Goal: Contribute content: Add original content to the website for others to see

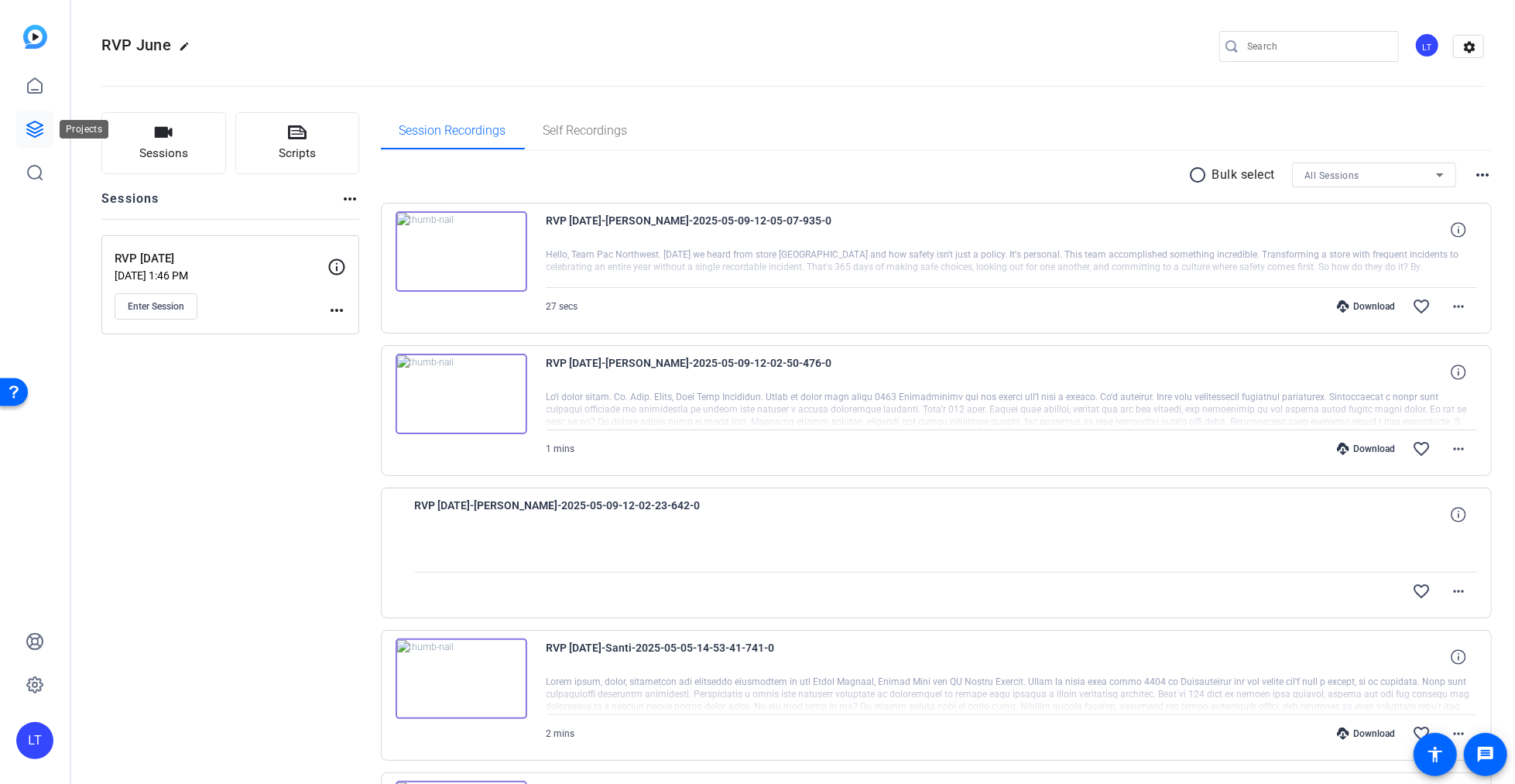
click at [37, 120] on icon at bounding box center [34, 128] width 18 height 18
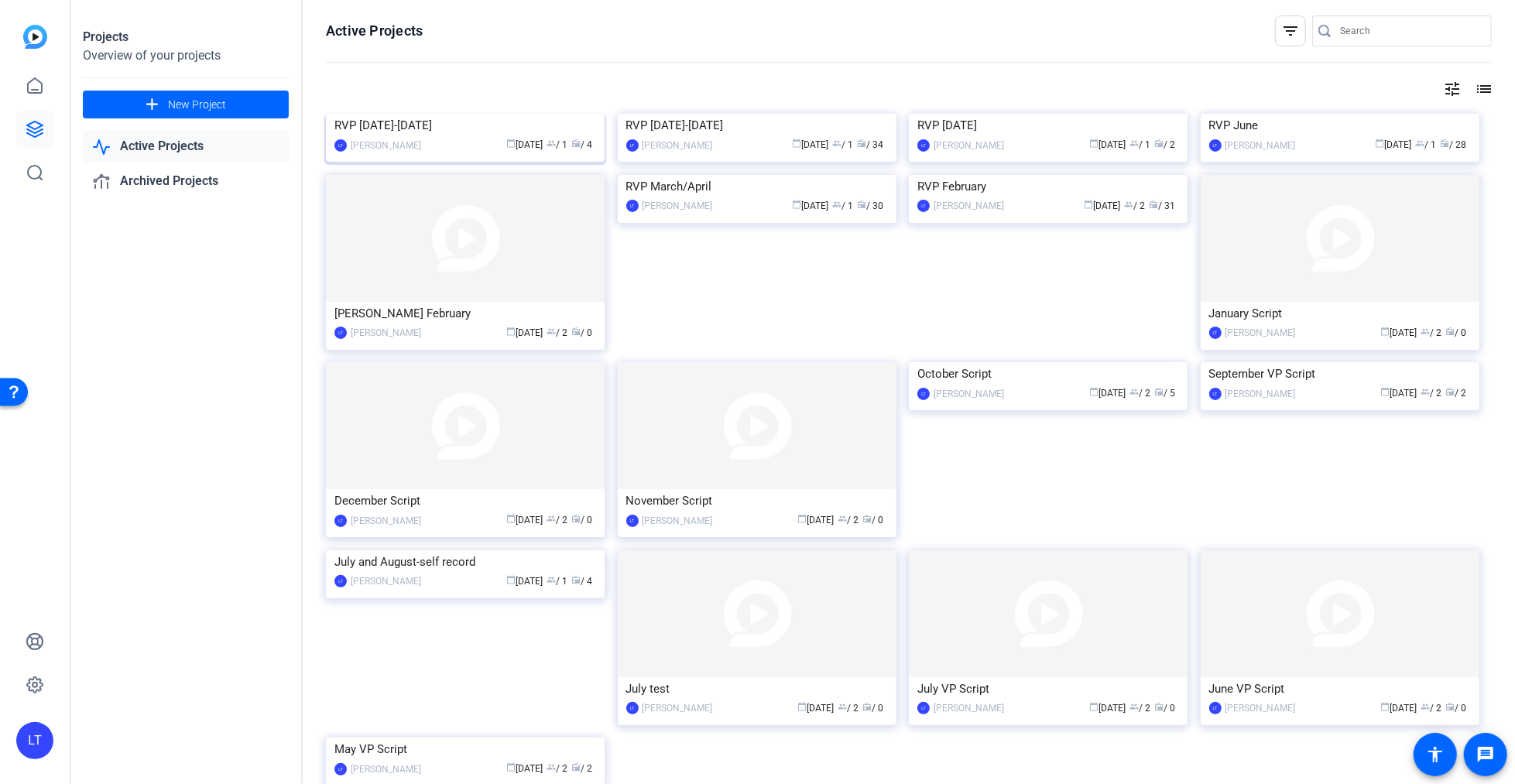
click at [338, 113] on img at bounding box center [465, 113] width 279 height 0
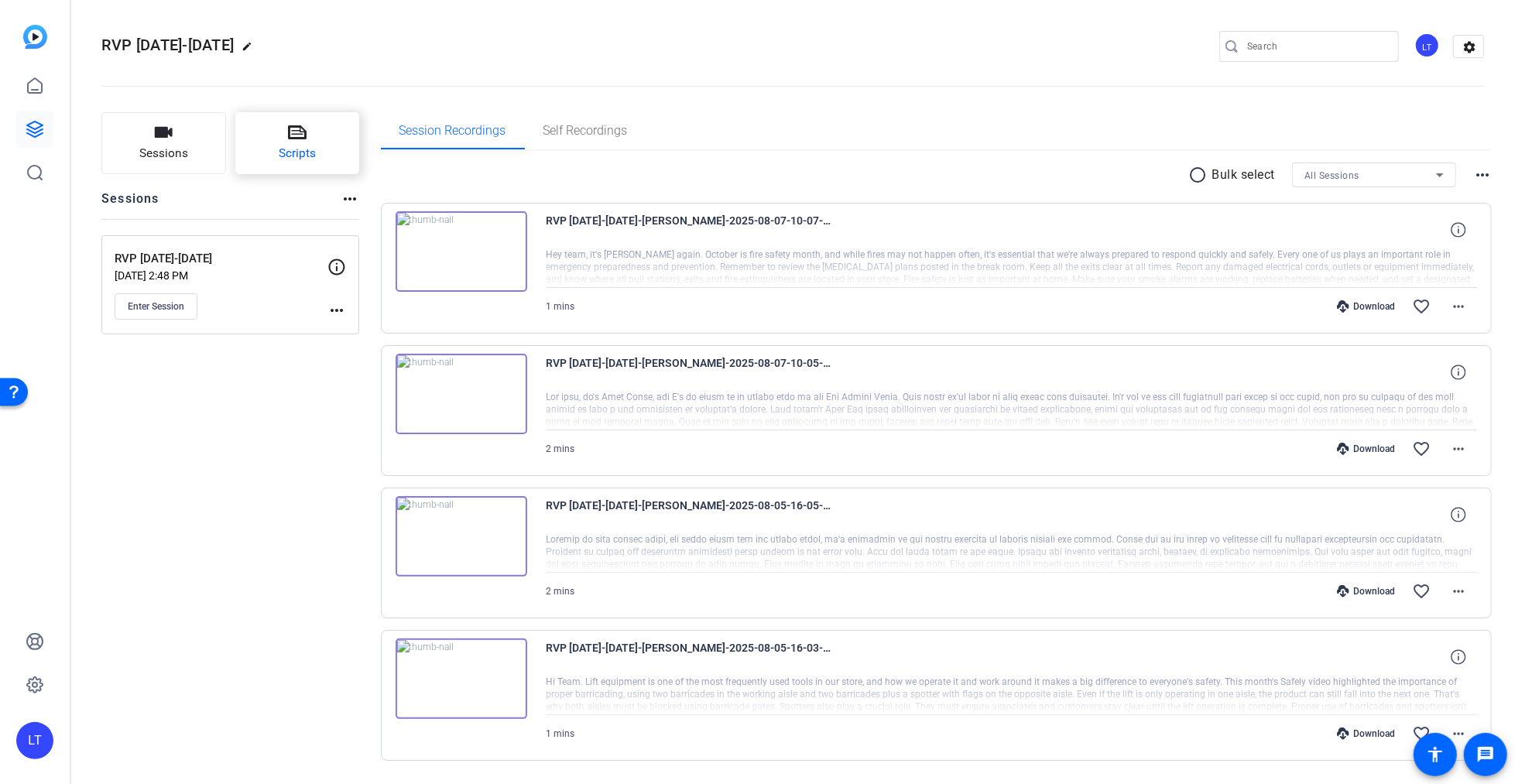
click at [284, 129] on button "Scripts" at bounding box center [298, 143] width 125 height 62
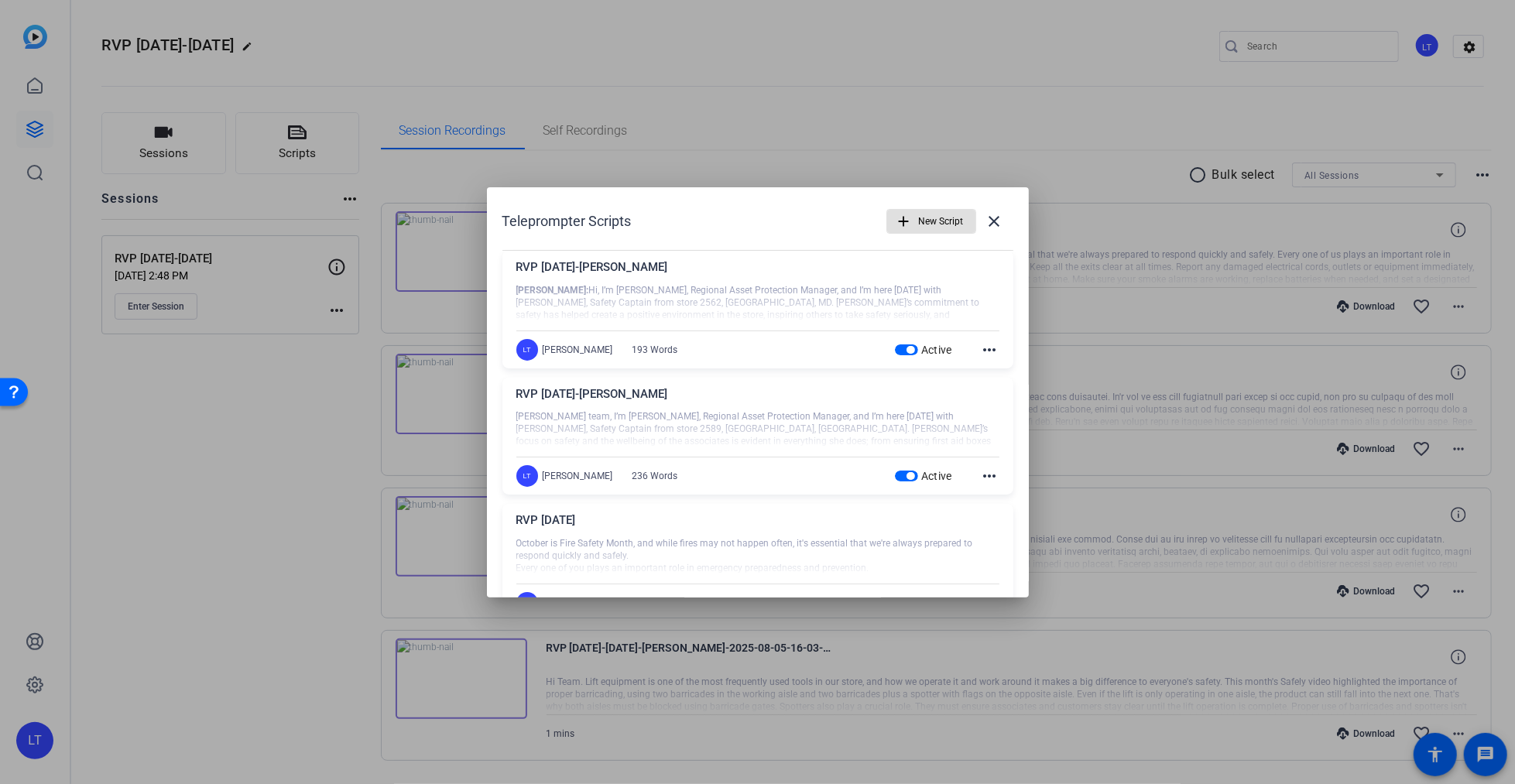
click at [940, 218] on span "New Script" at bounding box center [940, 222] width 45 height 30
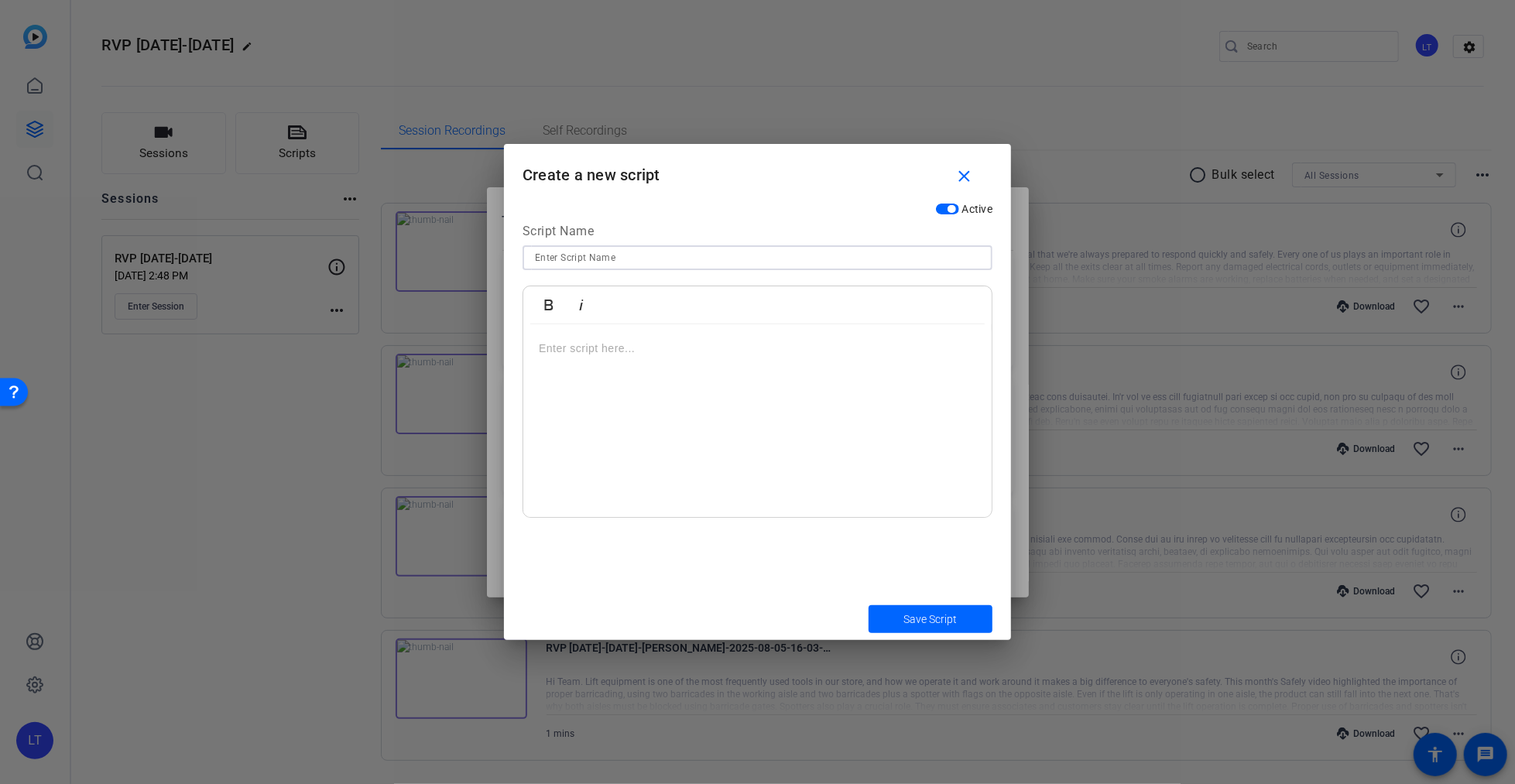
click at [616, 259] on input at bounding box center [758, 258] width 445 height 18
paste input "Scott Sweeney"
type input "RVP [DATE]-[PERSON_NAME]"
click at [582, 352] on p at bounding box center [757, 348] width 437 height 17
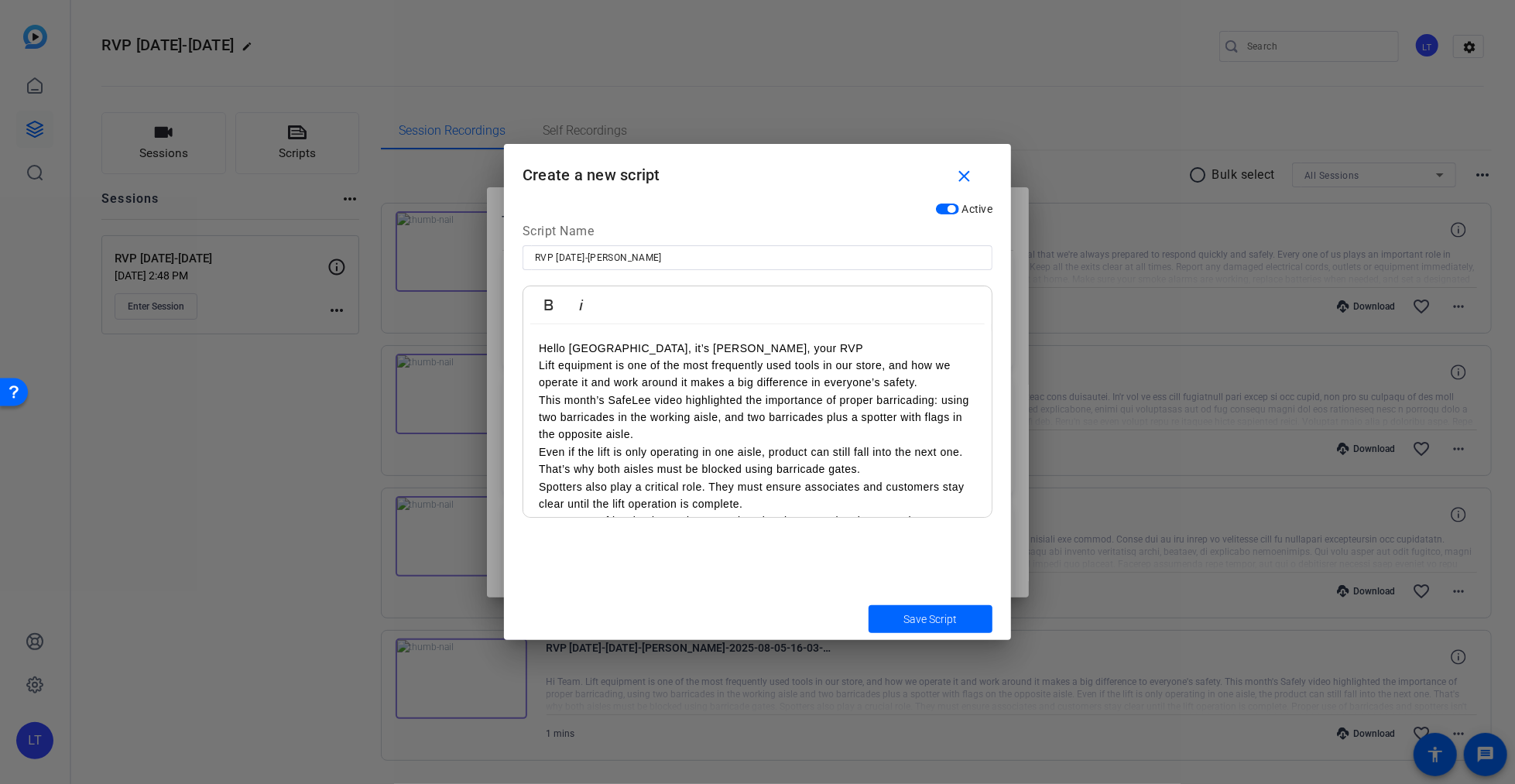
click at [809, 347] on p "Hello Northern Plains, it’s Scott Sweeney, your RVP" at bounding box center [757, 348] width 437 height 17
click at [600, 389] on p "Lift equipment is one of the most frequently used tools in our store, and how w…" at bounding box center [757, 375] width 437 height 35
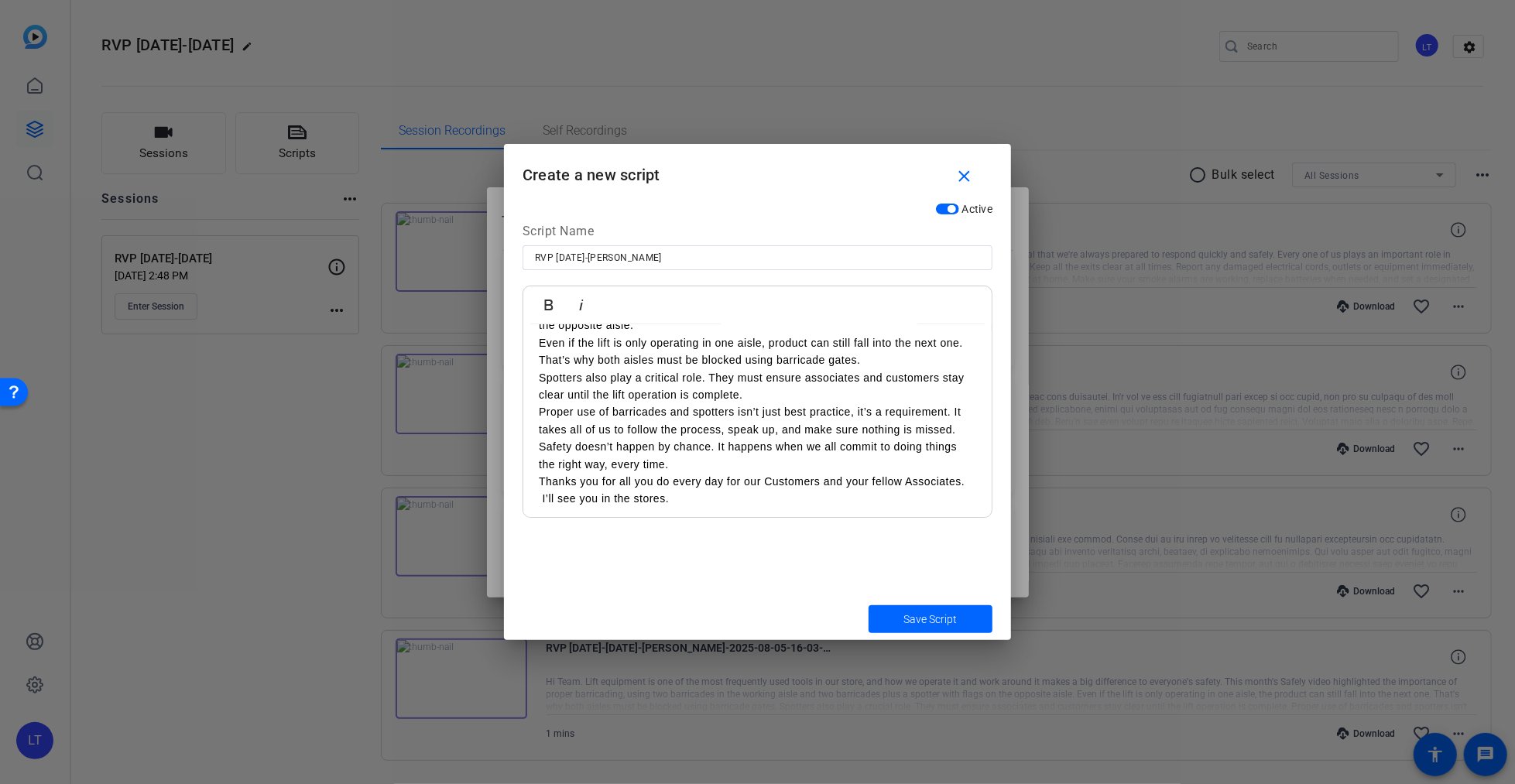
scroll to position [114, 0]
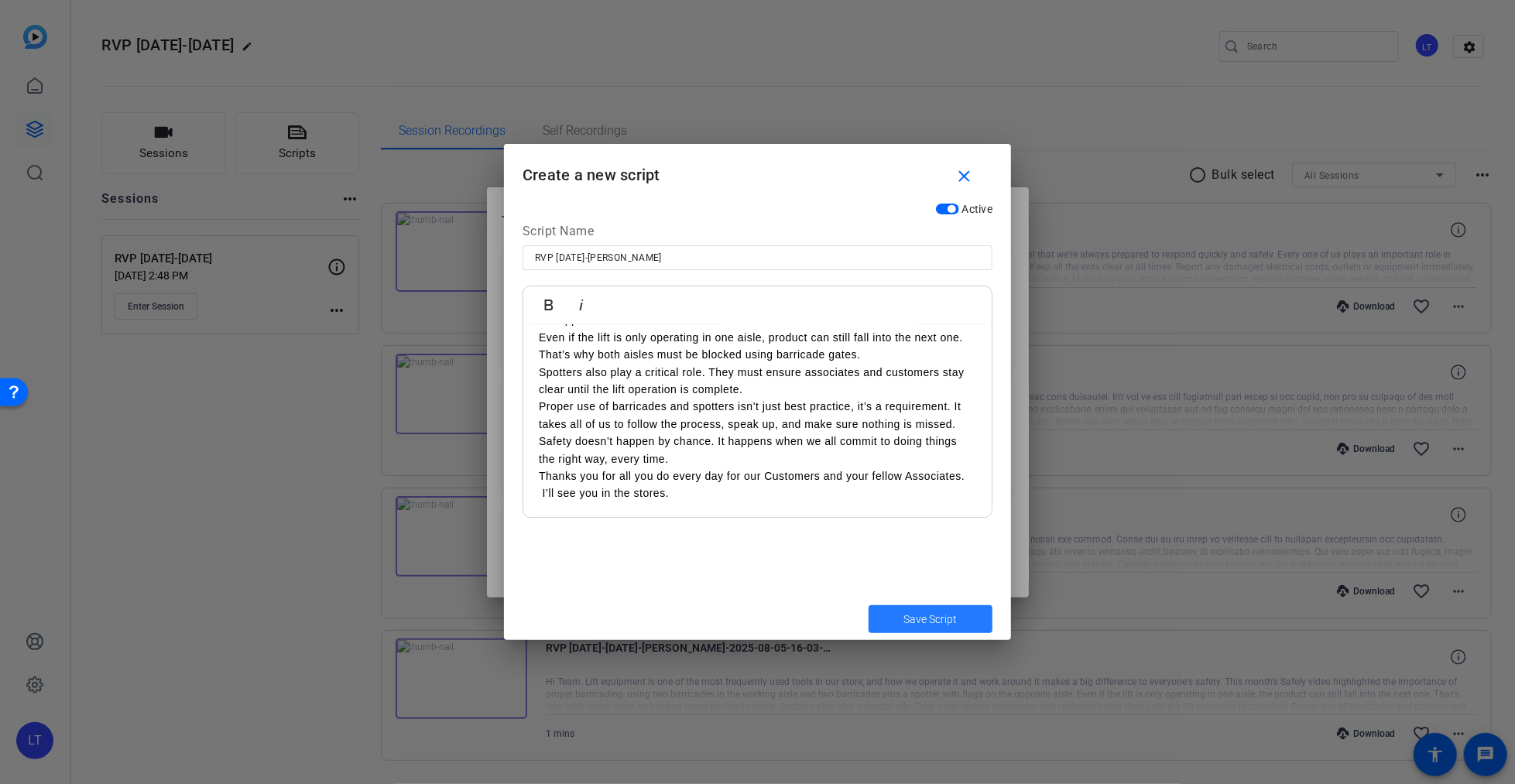
click at [938, 616] on span "Save Script" at bounding box center [931, 619] width 53 height 17
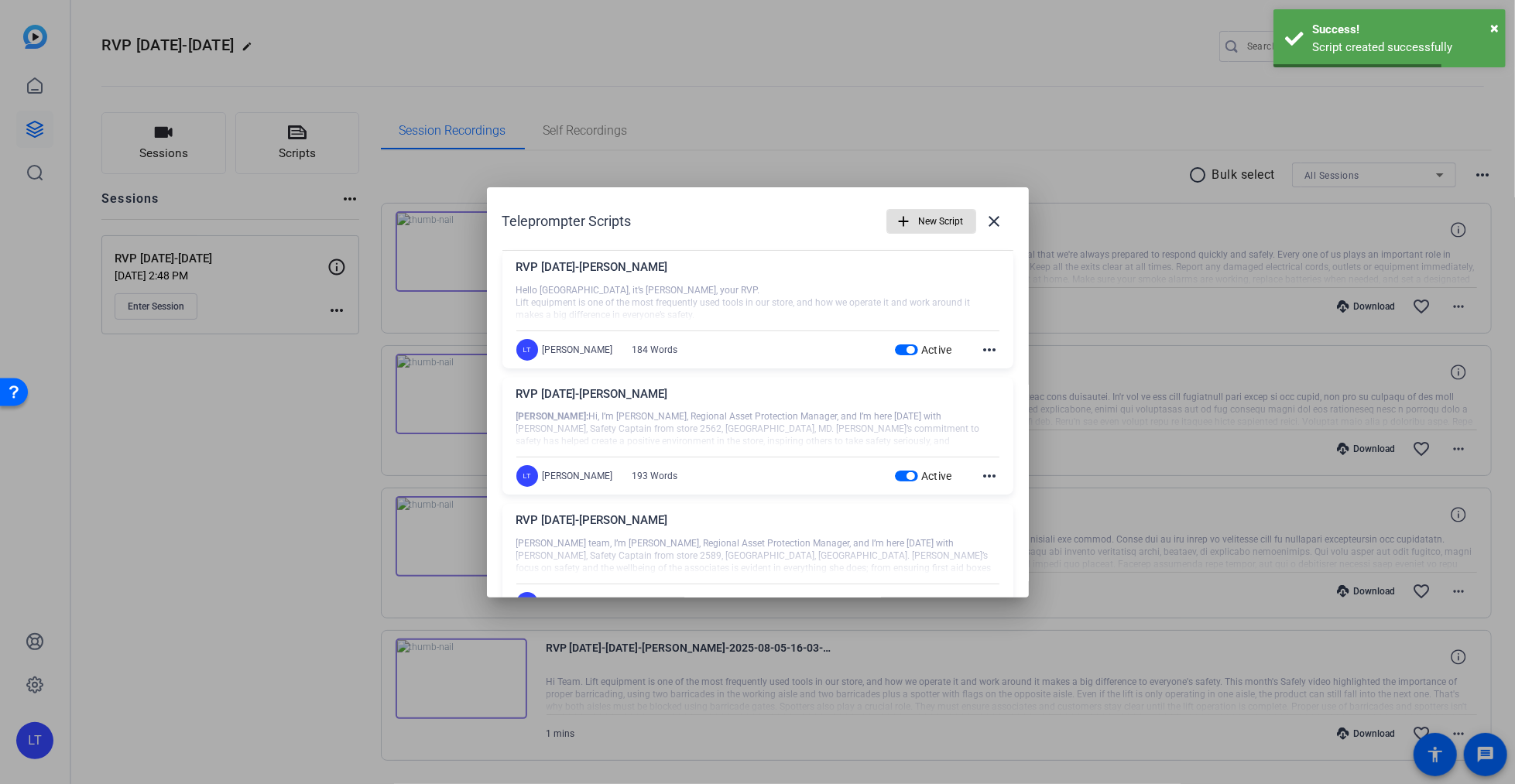
click at [931, 213] on span "New Script" at bounding box center [940, 222] width 45 height 30
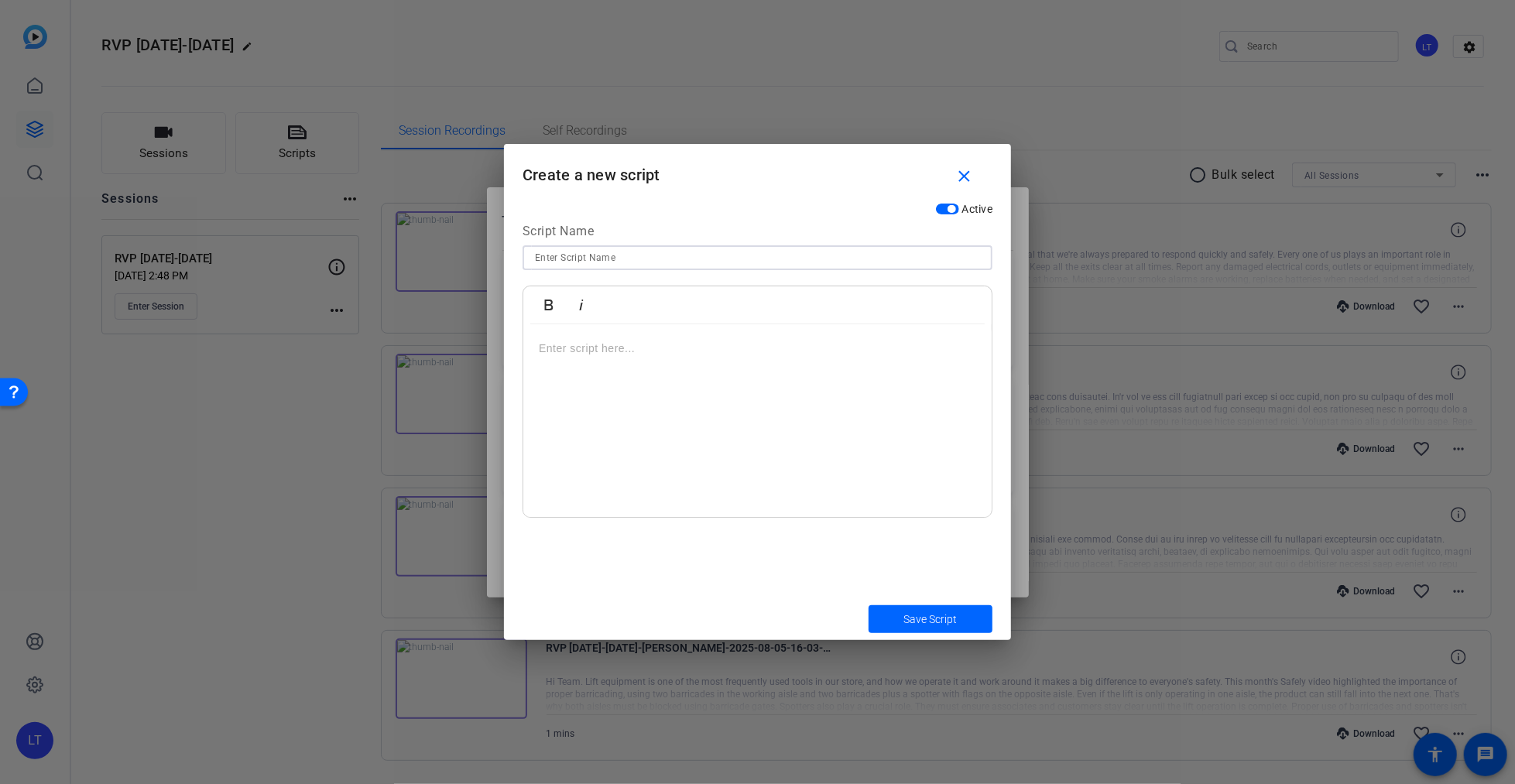
click at [585, 253] on input at bounding box center [758, 258] width 445 height 18
paste input "Hello Northern Plains, it’s Scott Sweeney, your RVP Lift equipment is one of th…"
click at [665, 260] on input "RVP Oct 2025-Scott Sweeny" at bounding box center [758, 258] width 445 height 18
click at [652, 258] on input "RVP Oct 2025-Scott Sweeny" at bounding box center [758, 258] width 445 height 18
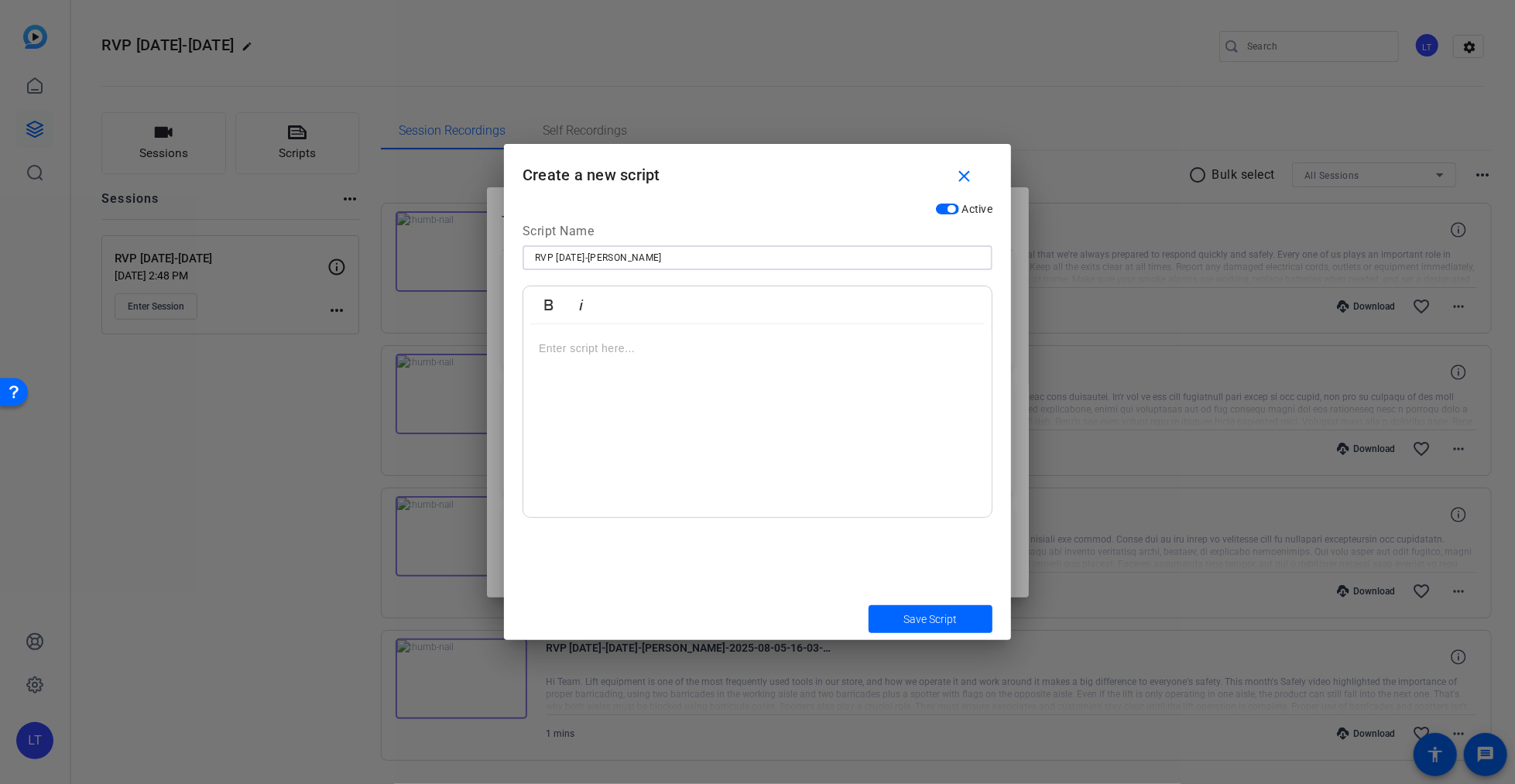
type input "RVP [DATE]-[PERSON_NAME]"
click at [707, 402] on div at bounding box center [757, 421] width 468 height 194
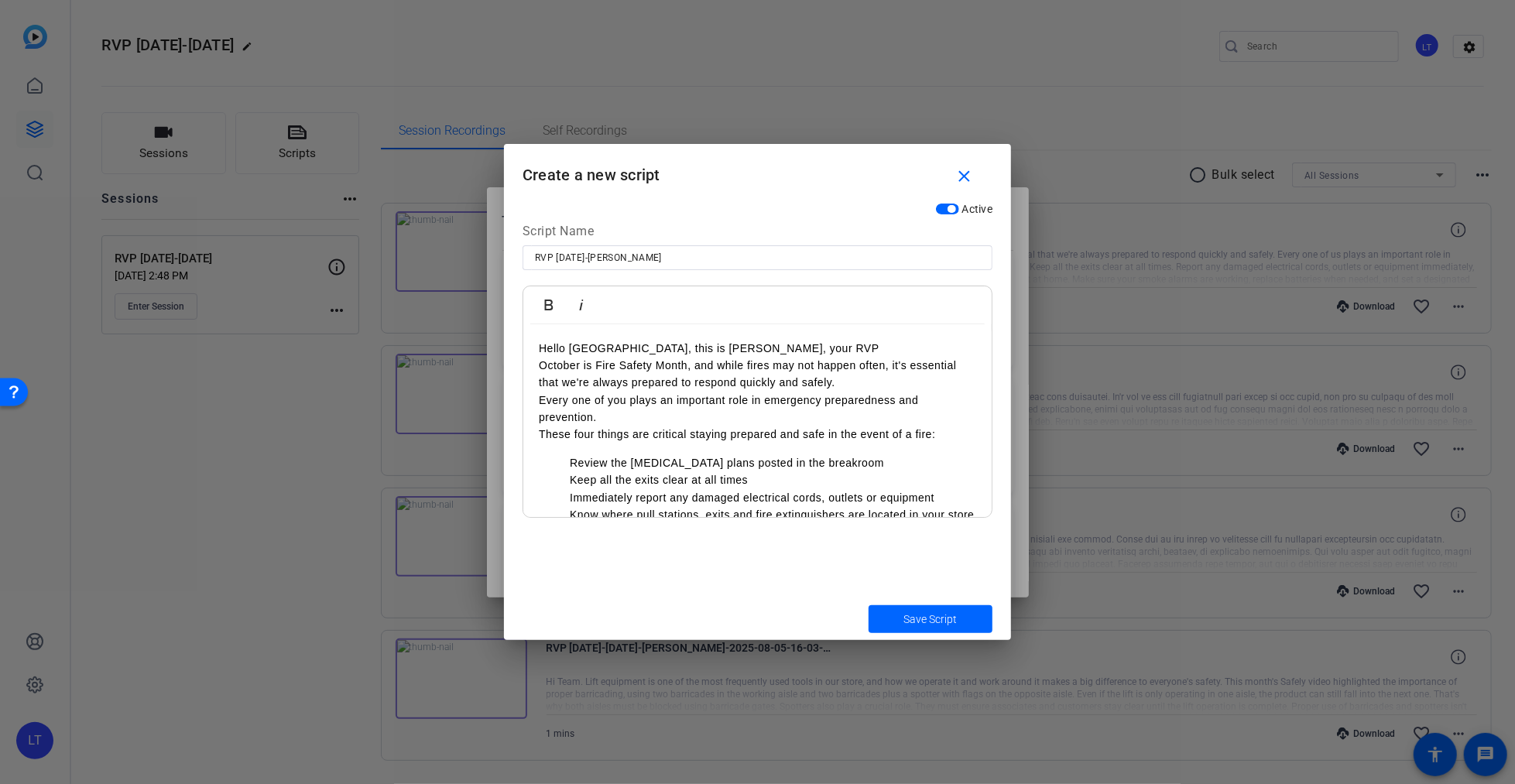
drag, startPoint x: 571, startPoint y: 462, endPoint x: 529, endPoint y: 457, distance: 42.3
click at [529, 457] on div "Hello [GEOGRAPHIC_DATA], this is [PERSON_NAME], your RVP October is Fire Safety…" at bounding box center [757, 489] width 468 height 330
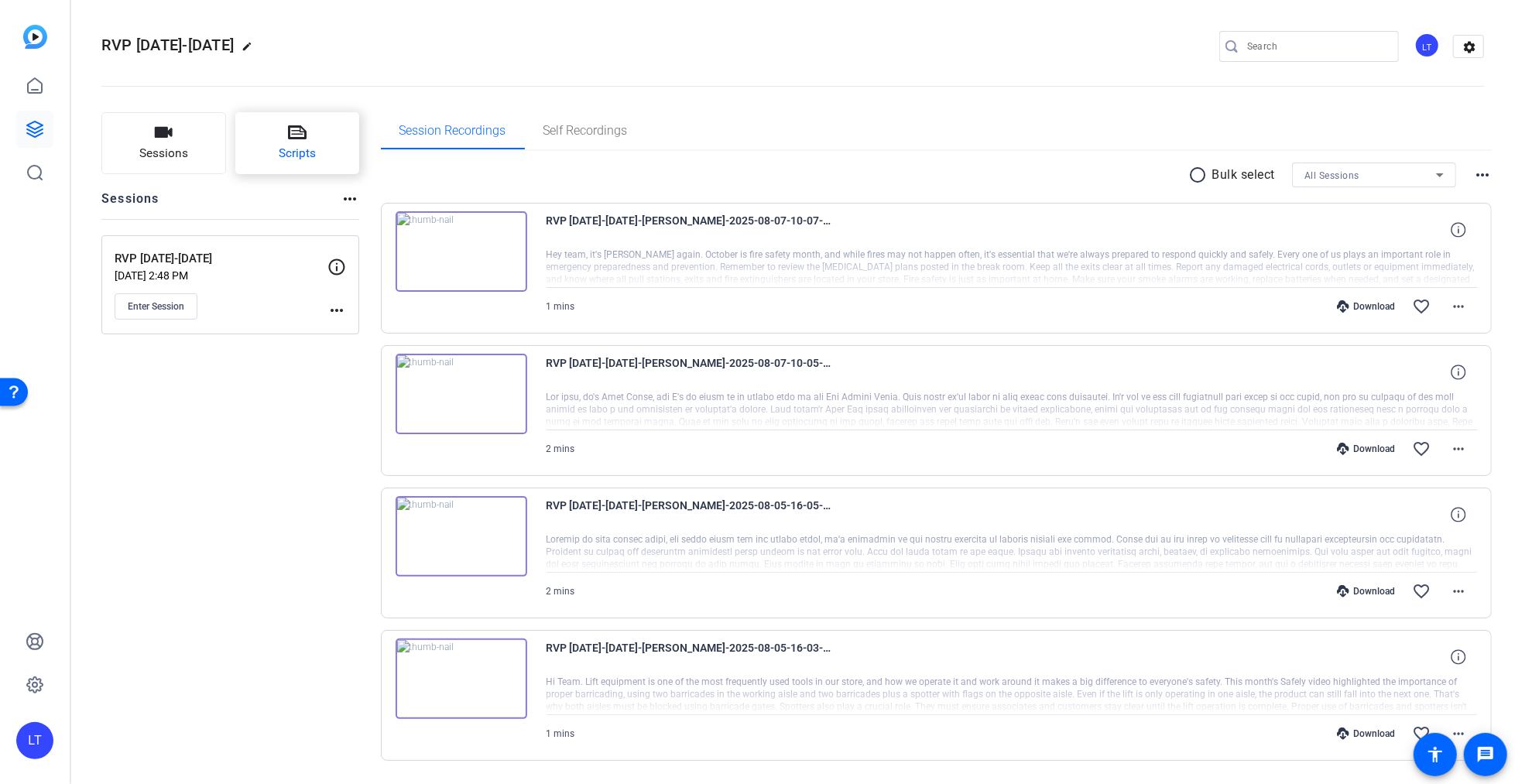
click at [301, 130] on icon at bounding box center [297, 132] width 18 height 18
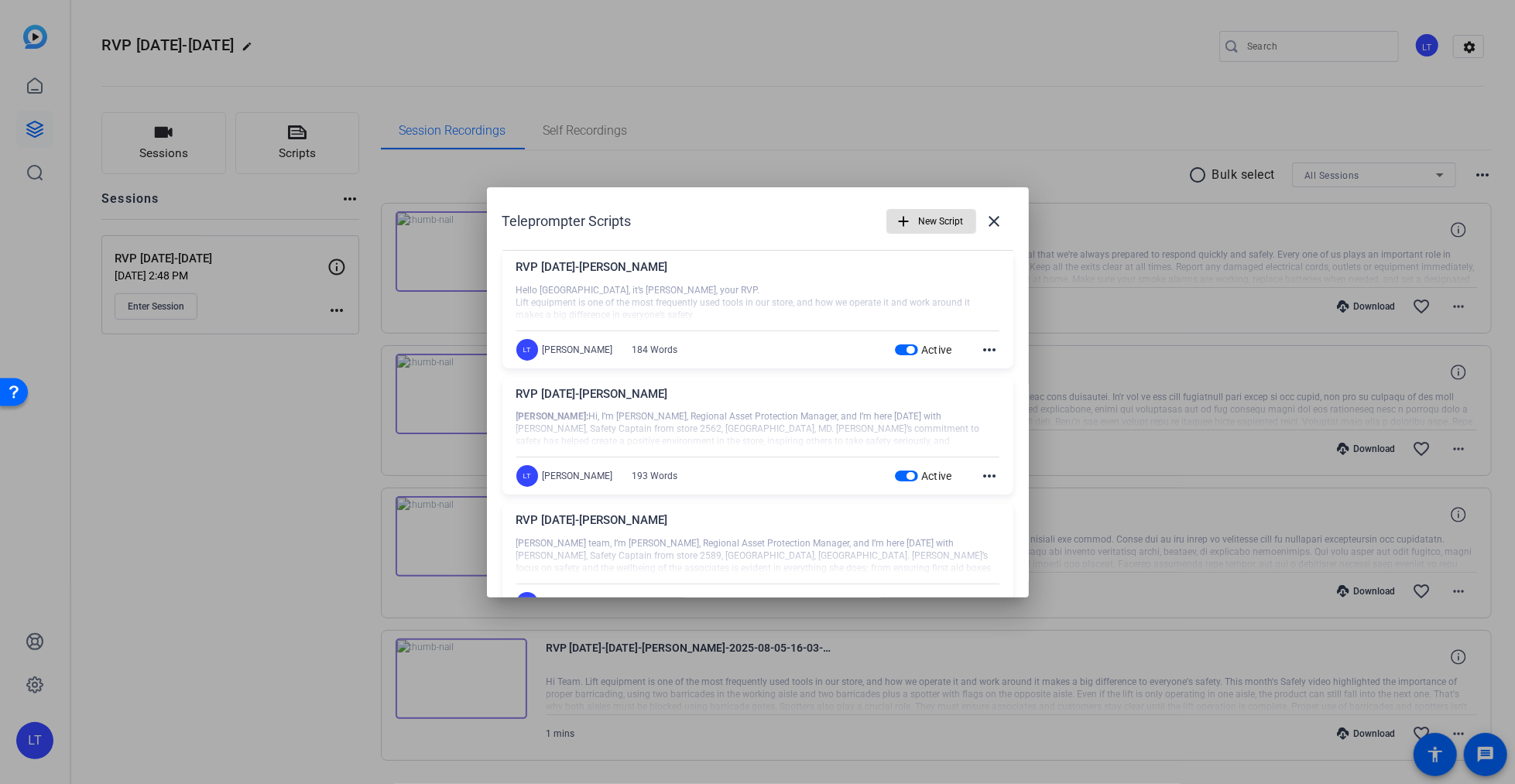
click at [621, 265] on div "RVP [DATE]-[PERSON_NAME]" at bounding box center [757, 271] width 483 height 25
click at [946, 217] on span "New Script" at bounding box center [940, 222] width 45 height 30
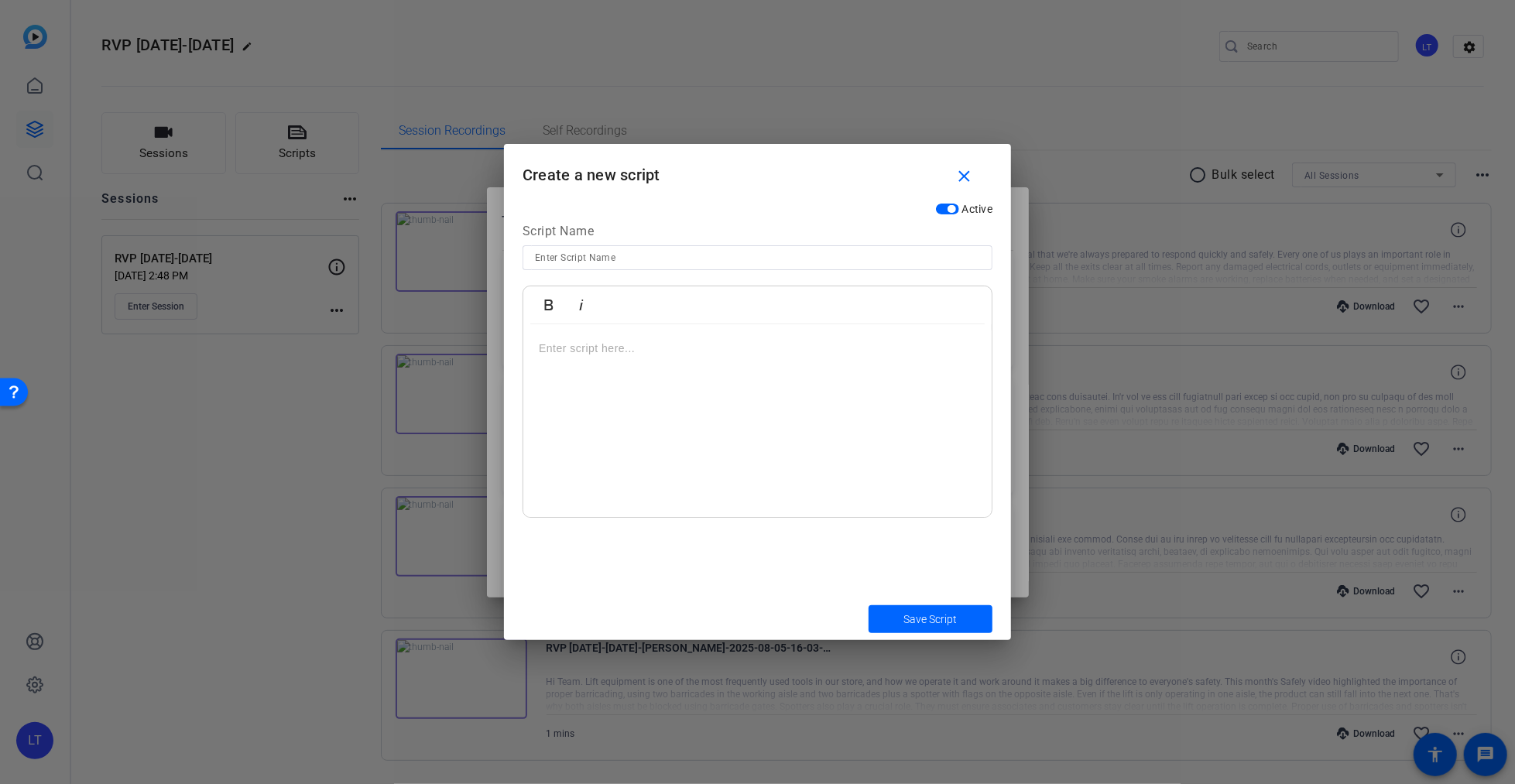
click at [641, 256] on input at bounding box center [758, 258] width 445 height 18
type input "RVP [DATE]-[PERSON_NAME]"
click at [637, 354] on p at bounding box center [757, 348] width 437 height 17
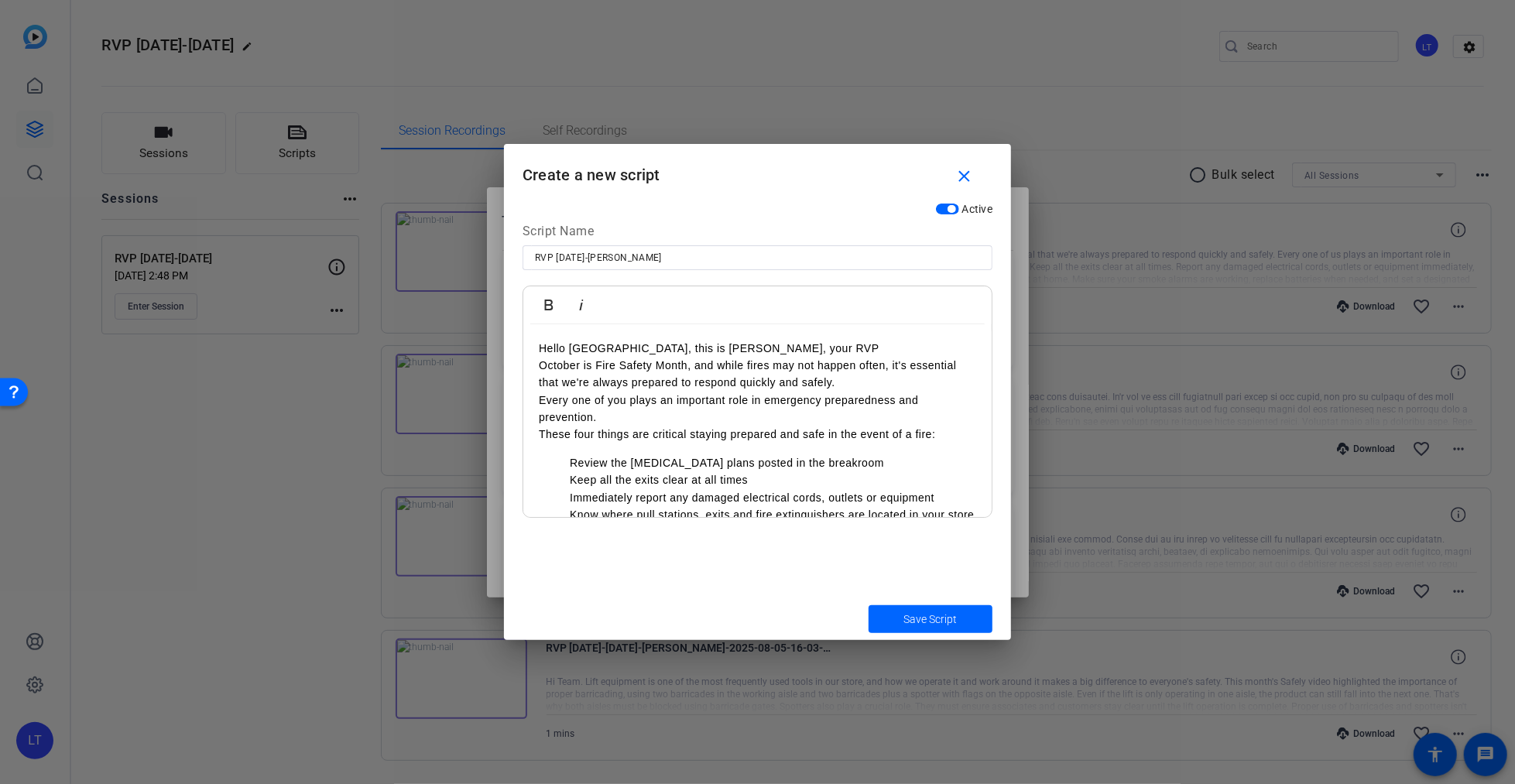
click at [570, 464] on li "Review the [MEDICAL_DATA] plans posted in the breakroom" at bounding box center [773, 463] width 406 height 17
click at [568, 480] on ul "Keep all the exits clear at all times Immediately report any damaged electrical…" at bounding box center [757, 497] width 437 height 52
click at [568, 497] on ul "Immediately report any damaged electrical cords, outlets or equipment Know wher…" at bounding box center [757, 506] width 437 height 35
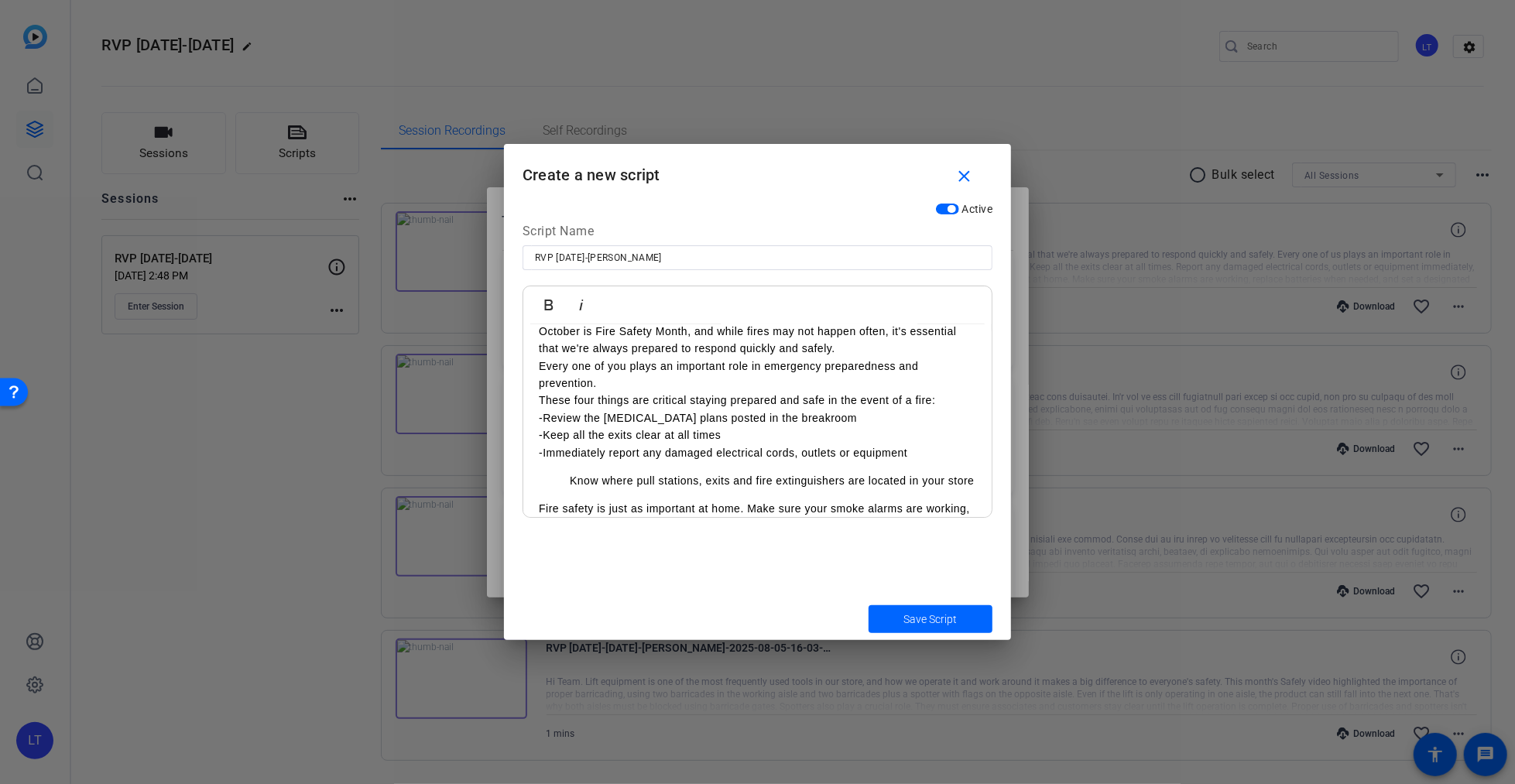
scroll to position [42, 0]
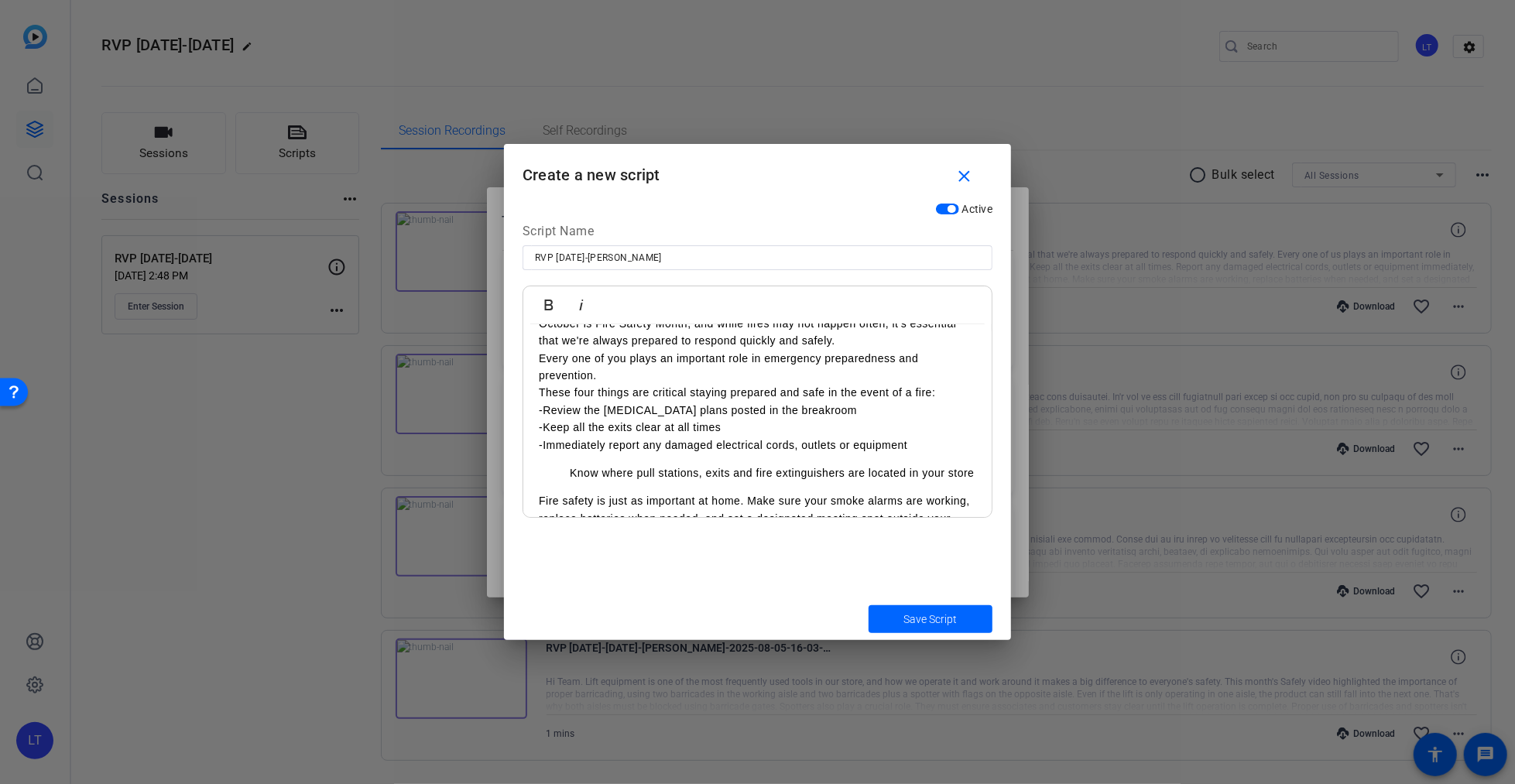
click at [570, 473] on li "Know where pull stations, exits and fire extinguishers are located in your store" at bounding box center [773, 473] width 406 height 17
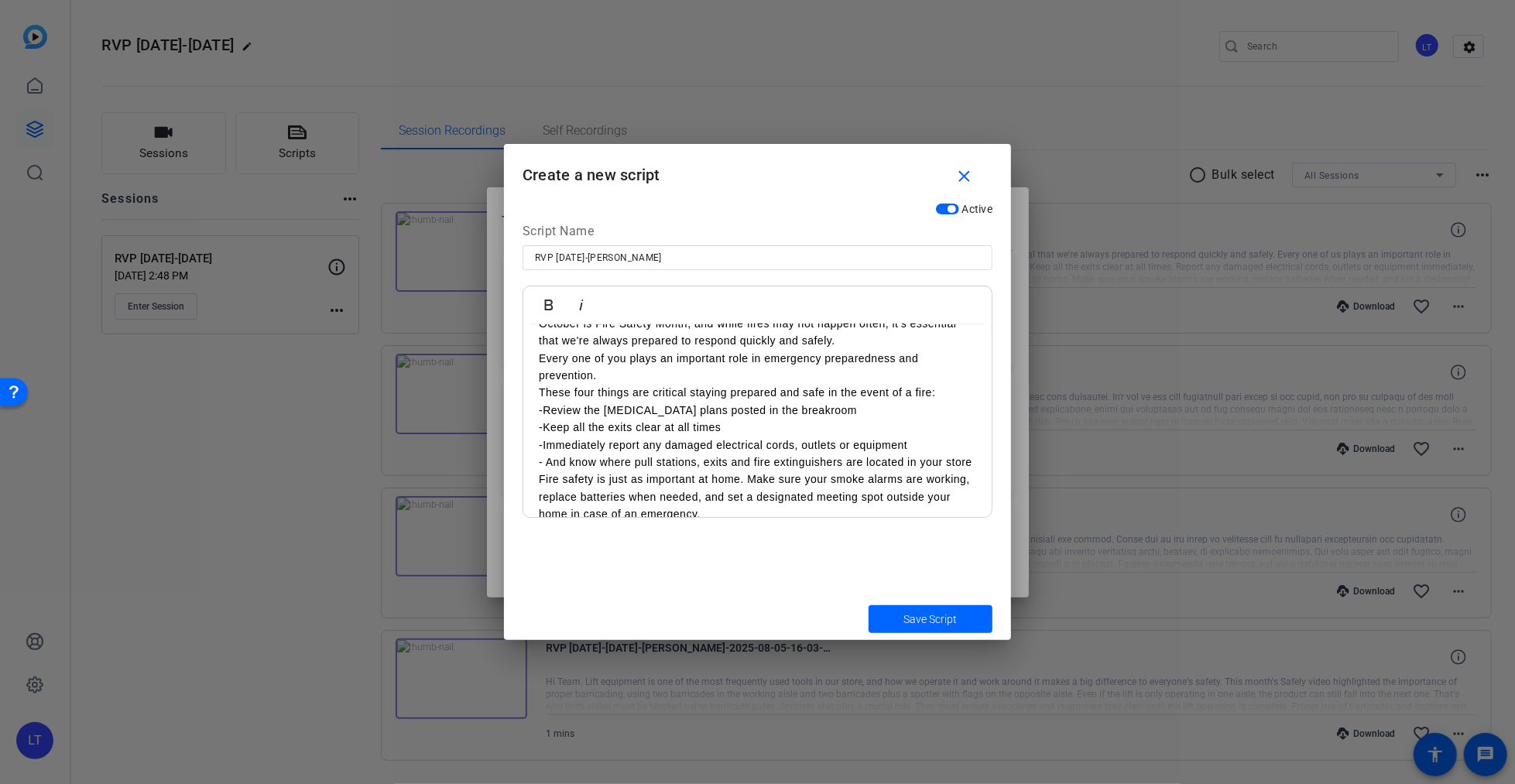
click at [637, 465] on p "- And know where pull stations, exits and fire extinguishers are located in you…" at bounding box center [757, 463] width 437 height 17
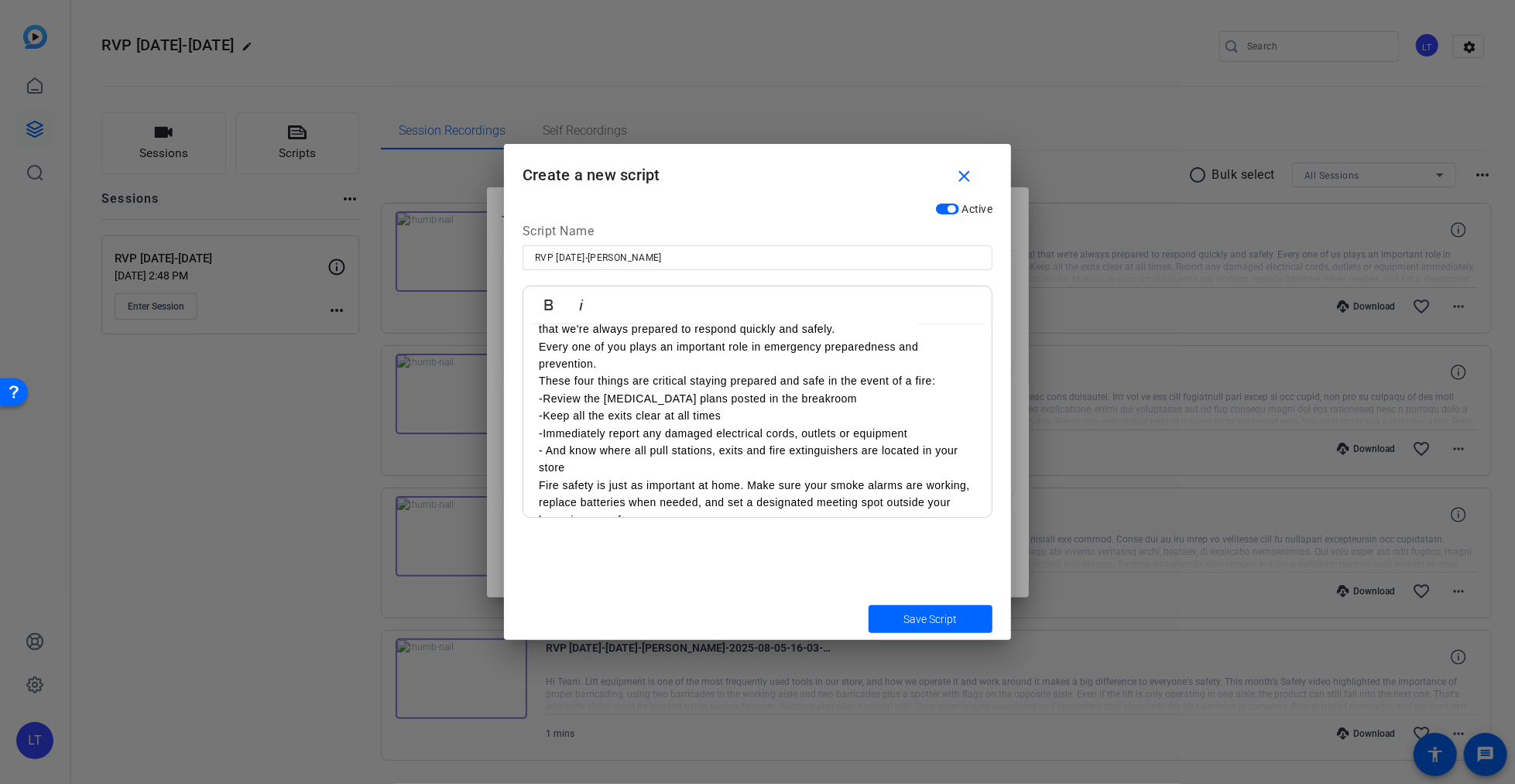
scroll to position [57, 0]
click at [854, 395] on p "-Review the [MEDICAL_DATA] plans posted in the breakroom" at bounding box center [757, 395] width 437 height 17
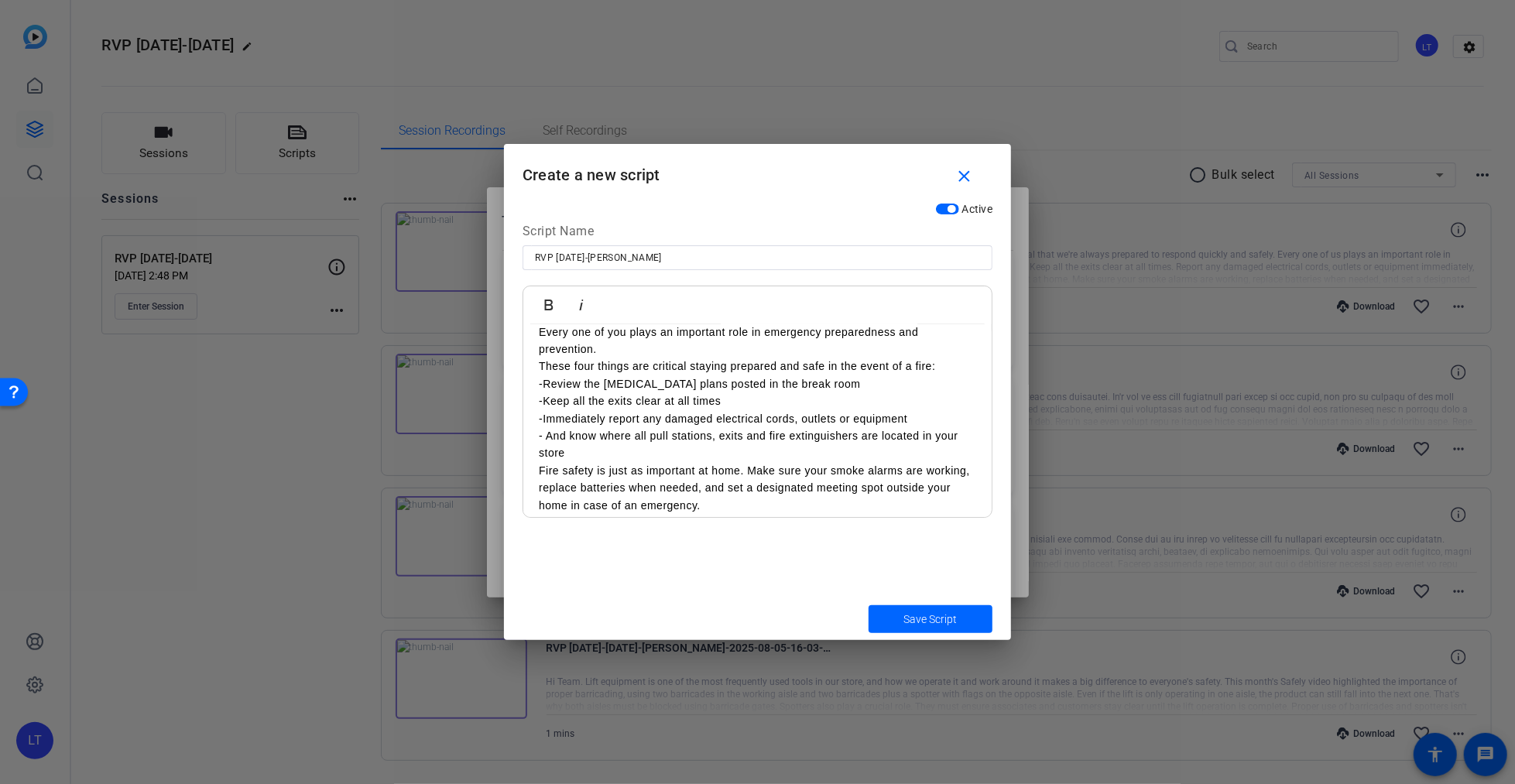
click at [883, 385] on p "-Review the [MEDICAL_DATA] plans posted in the break room" at bounding box center [757, 384] width 437 height 17
click at [723, 402] on p "-Keep all the exits clear at all times" at bounding box center [757, 402] width 437 height 17
click at [914, 422] on p "-Immediately report any damaged electrical cords, outlets or equipment" at bounding box center [757, 419] width 437 height 17
click at [567, 453] on p "- And know where all pull stations, exits and fire extinguishers are located in…" at bounding box center [757, 444] width 437 height 35
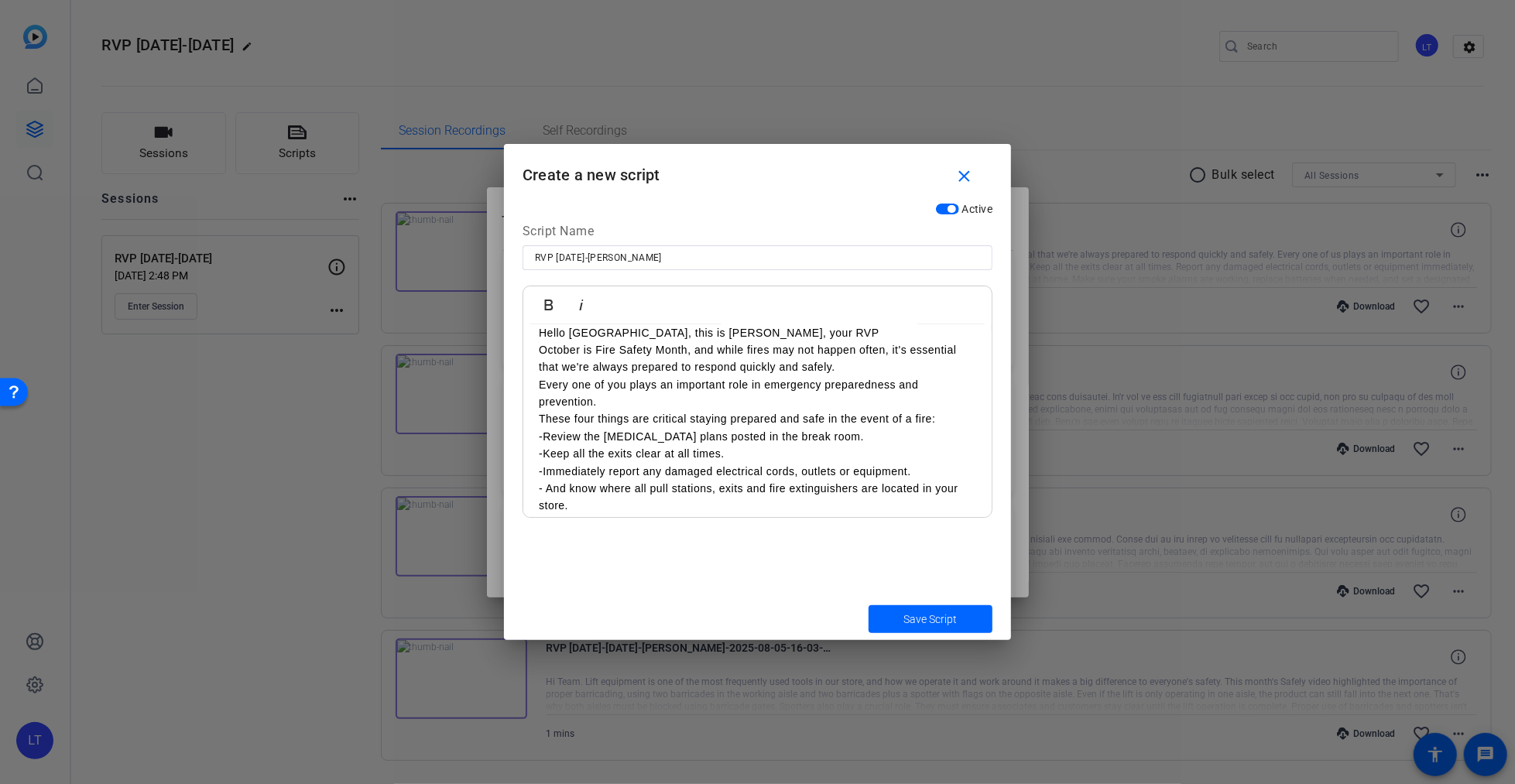
scroll to position [0, 0]
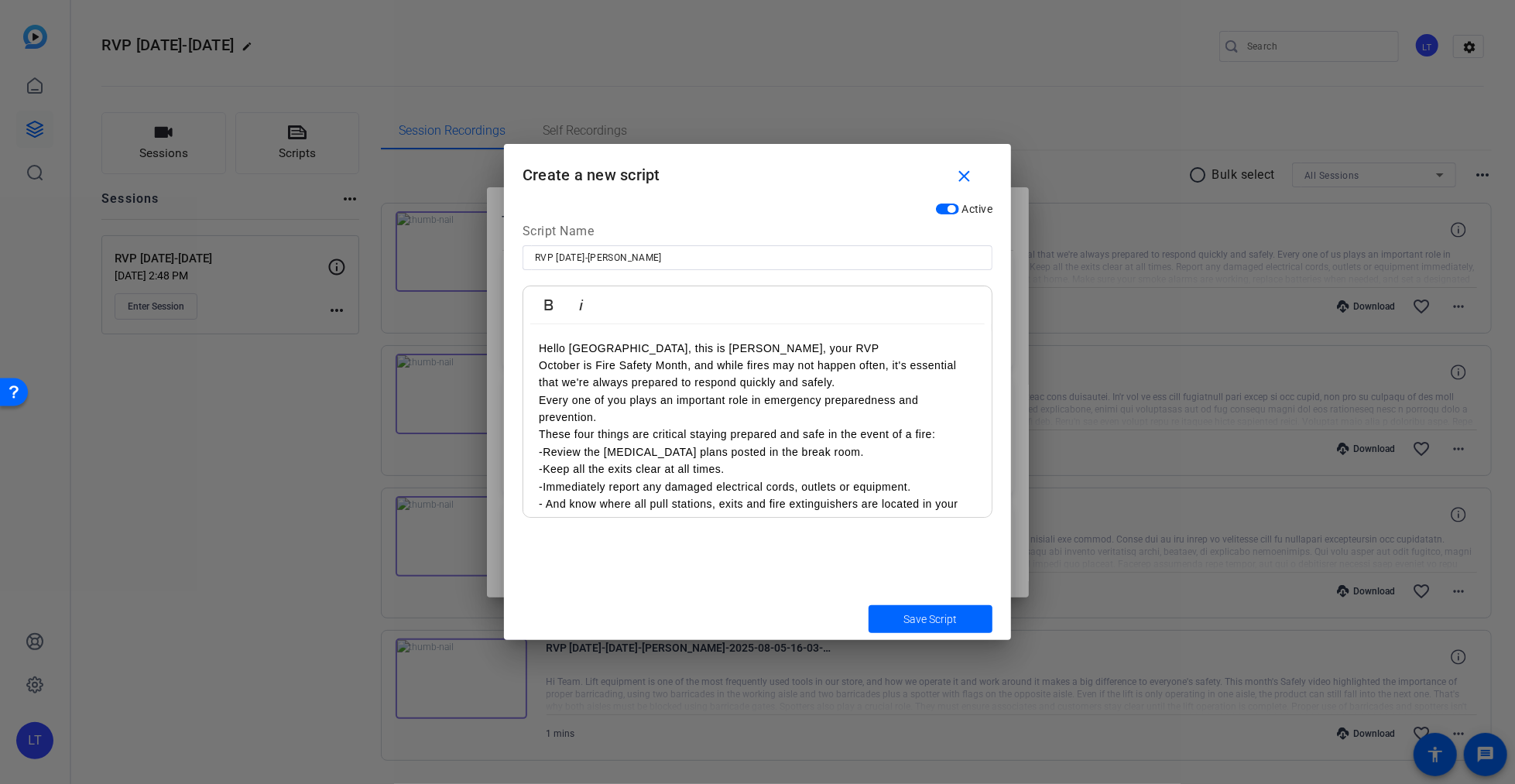
click at [539, 368] on p "October is Fire Safety Month, and while fires may not happen often, it's essent…" at bounding box center [757, 375] width 437 height 35
click at [914, 616] on span "Save Script" at bounding box center [931, 619] width 53 height 17
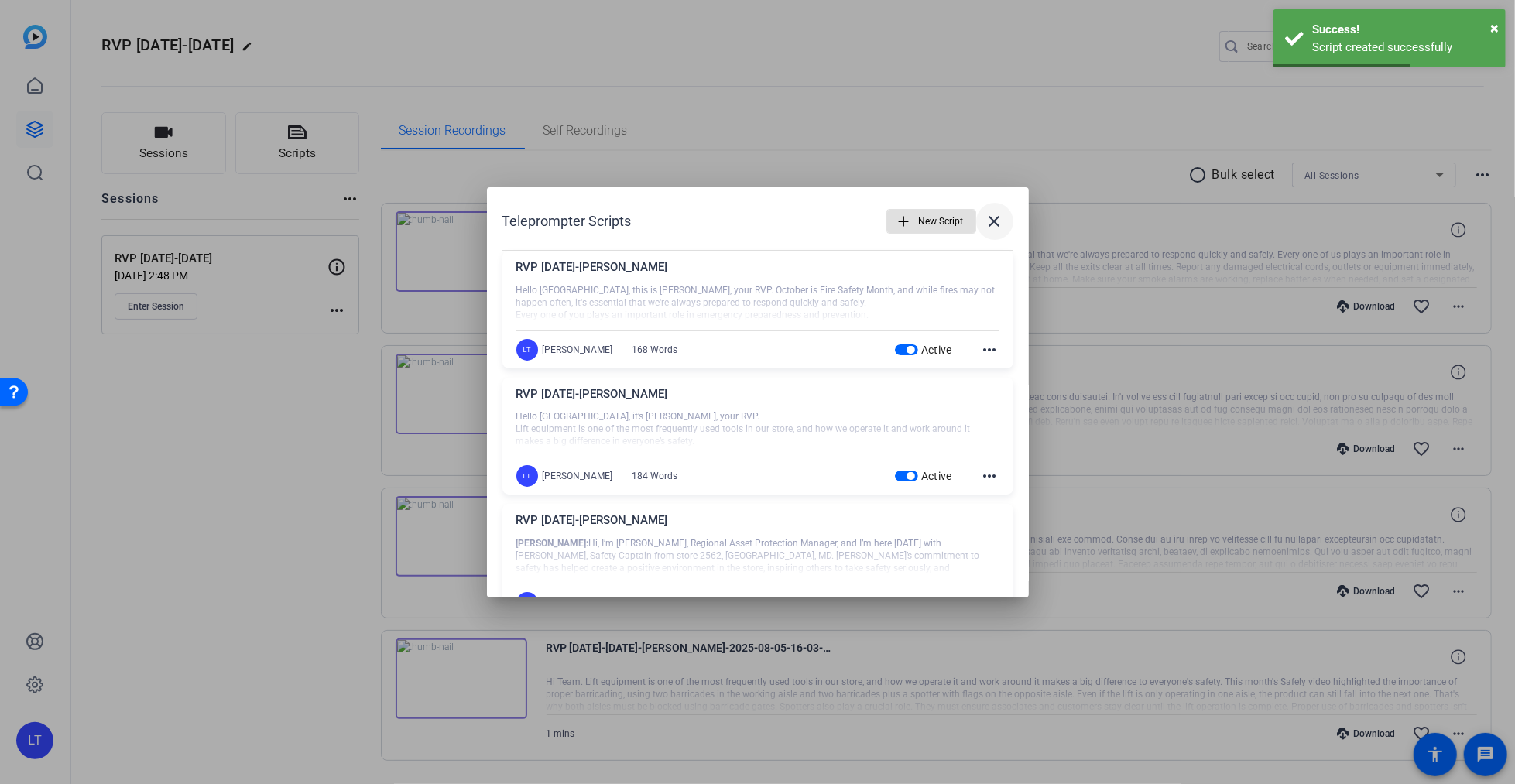
click at [986, 217] on mat-icon "close" at bounding box center [995, 221] width 18 height 18
